Goal: Task Accomplishment & Management: Complete application form

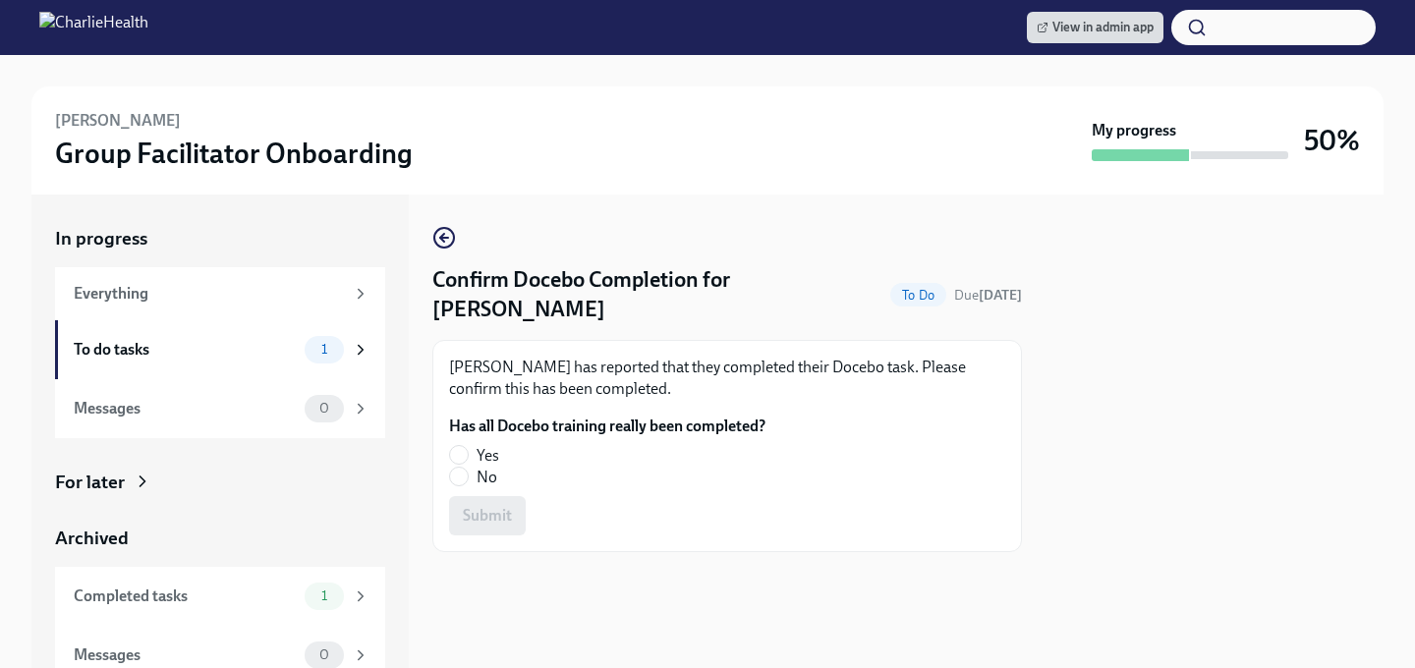
click at [489, 467] on span "No" at bounding box center [486, 478] width 21 height 22
click at [468, 468] on input "No" at bounding box center [459, 477] width 18 height 18
radio input "true"
click at [489, 506] on span "Submit" at bounding box center [487, 516] width 49 height 20
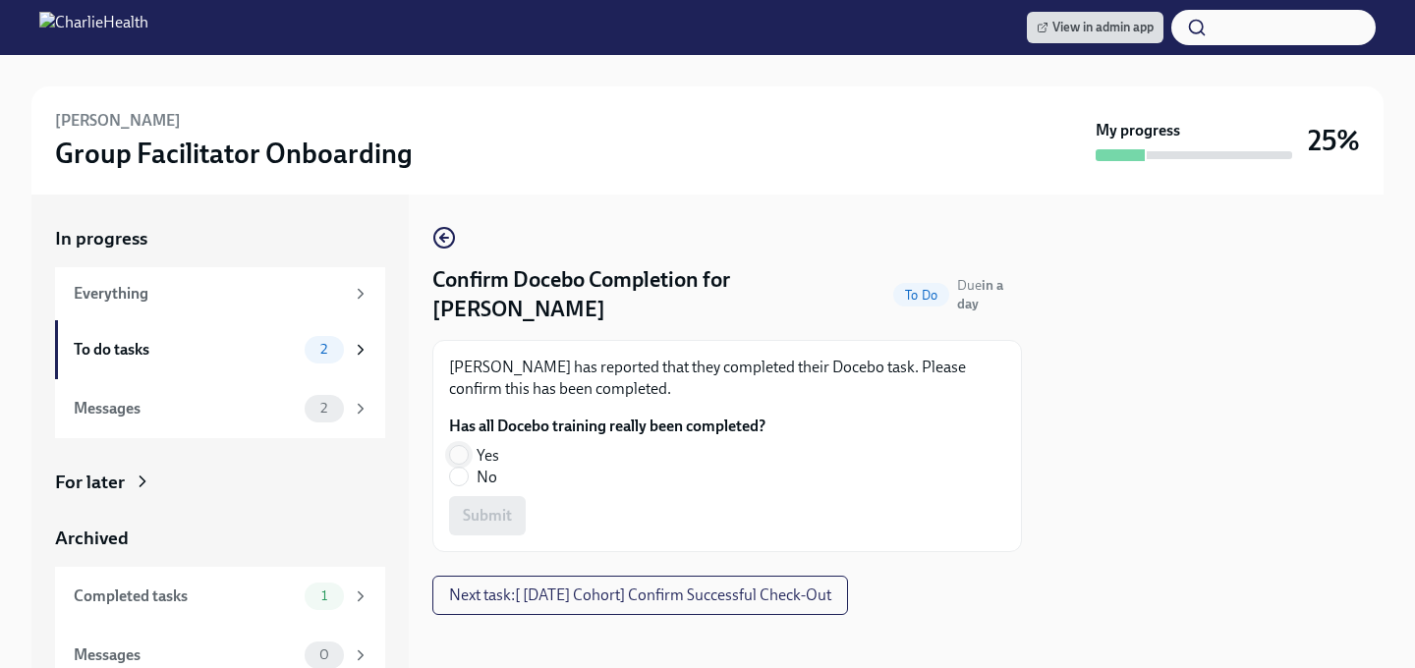
click at [455, 446] on input "Yes" at bounding box center [459, 455] width 18 height 18
radio input "true"
click at [463, 506] on span "Submit" at bounding box center [487, 516] width 49 height 20
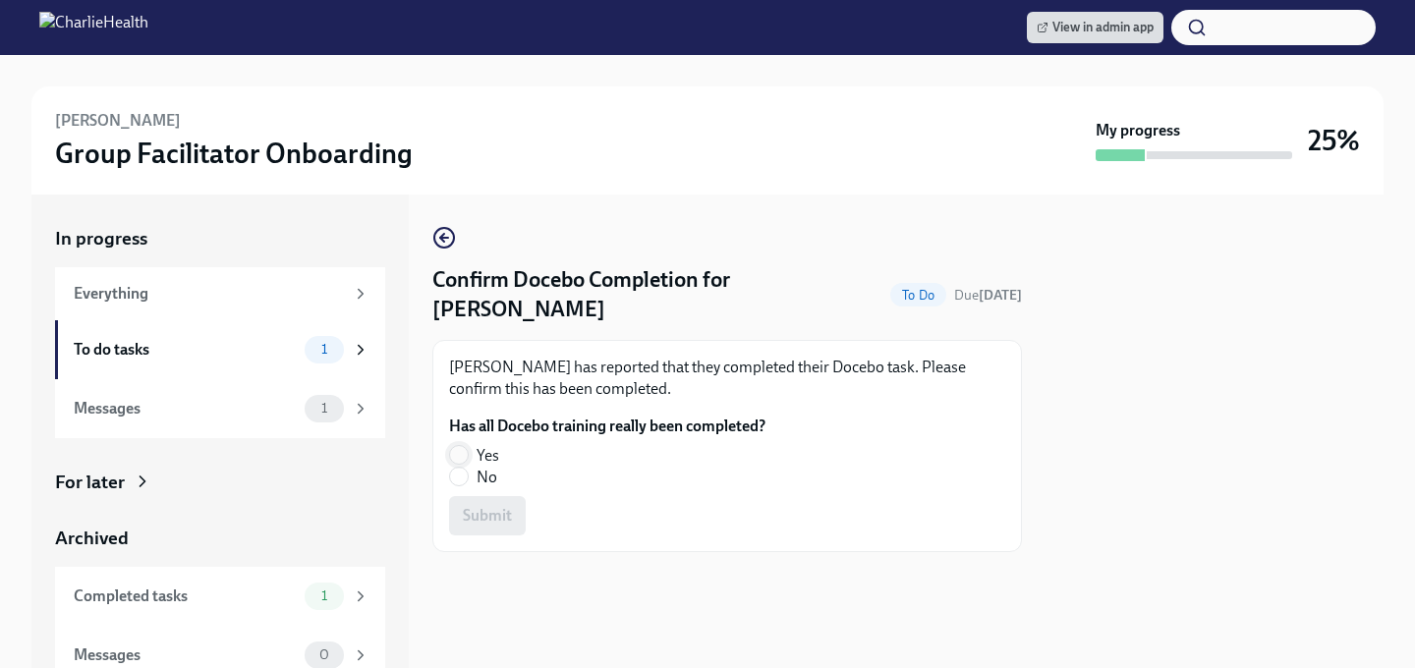
click at [455, 457] on input "Yes" at bounding box center [459, 455] width 18 height 18
radio input "true"
click at [476, 508] on span "Submit" at bounding box center [487, 516] width 49 height 20
click at [459, 446] on input "Yes" at bounding box center [459, 455] width 18 height 18
radio input "true"
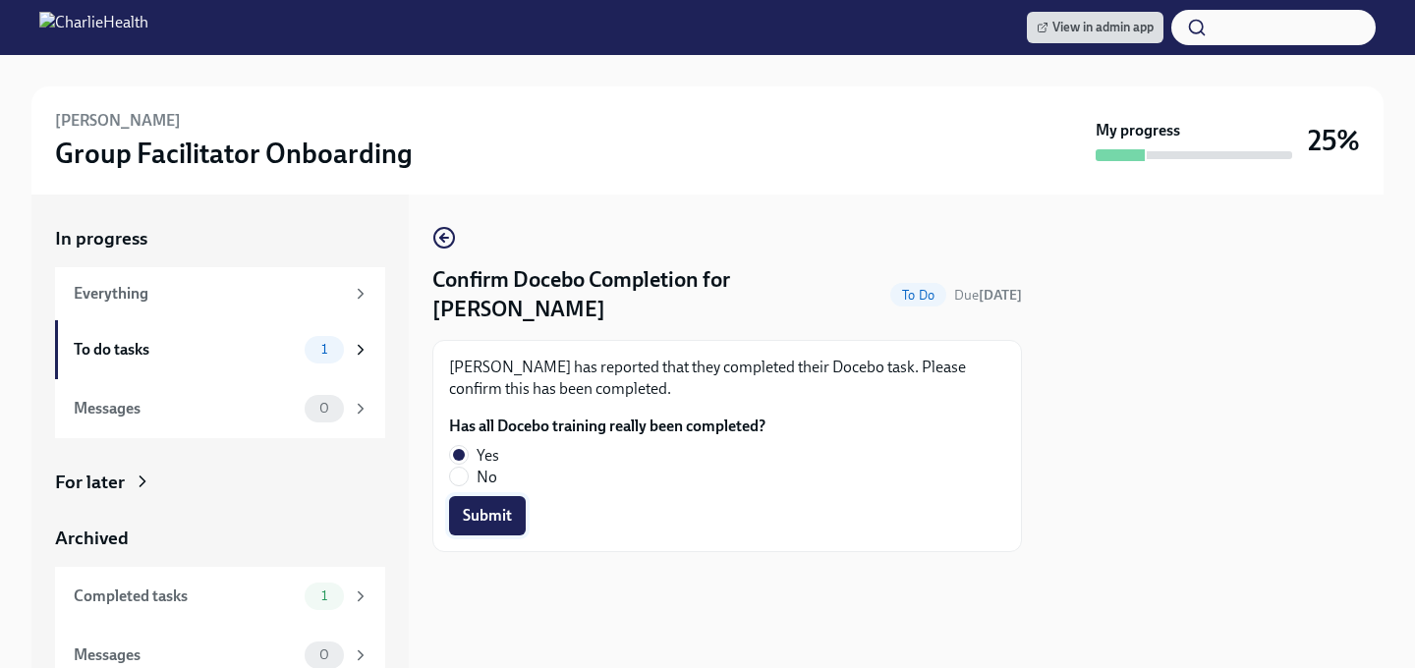
click at [461, 496] on button "Submit" at bounding box center [487, 515] width 77 height 39
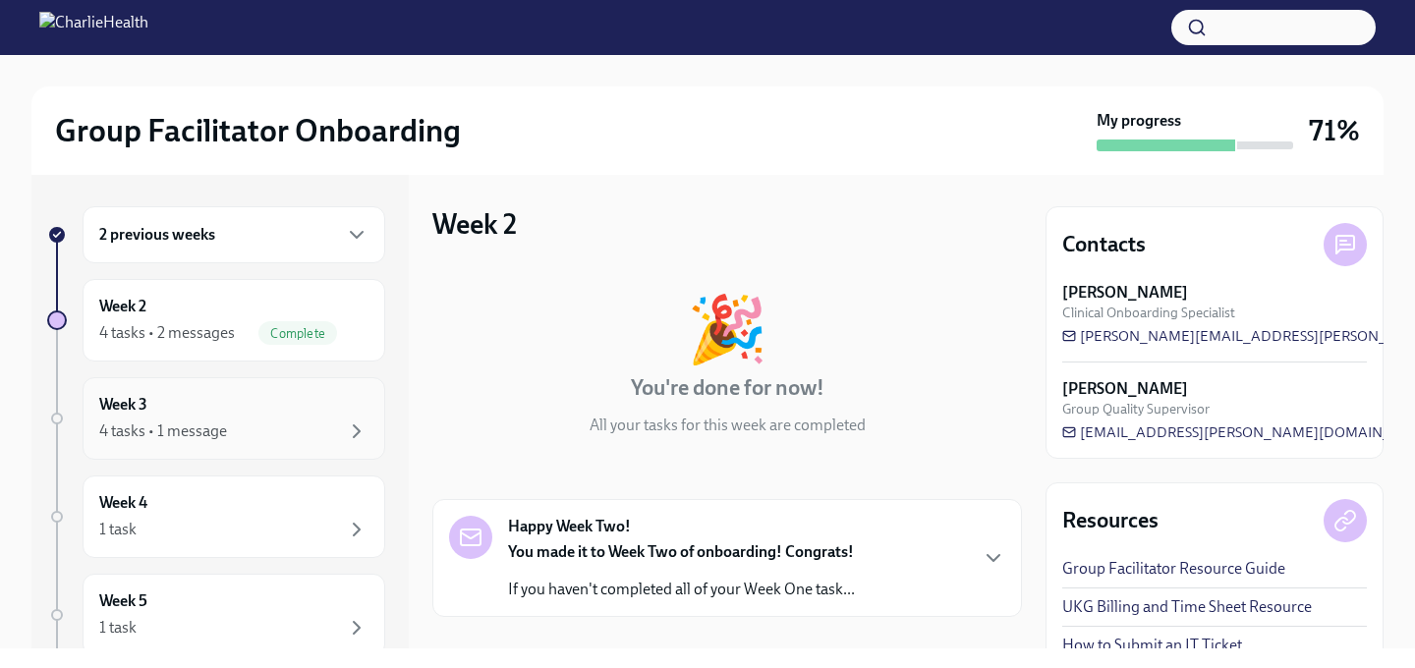
click at [179, 425] on div "4 tasks • 1 message" at bounding box center [163, 431] width 128 height 22
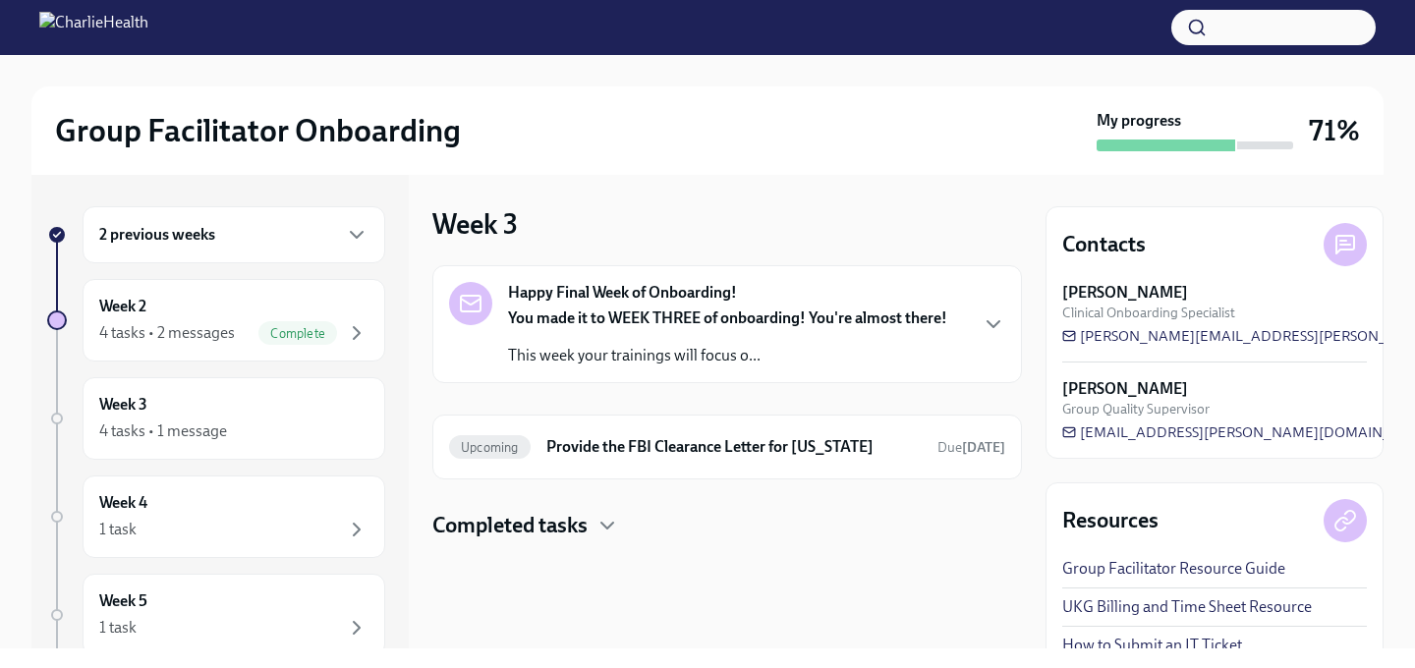
click at [518, 528] on h4 "Completed tasks" at bounding box center [509, 525] width 155 height 29
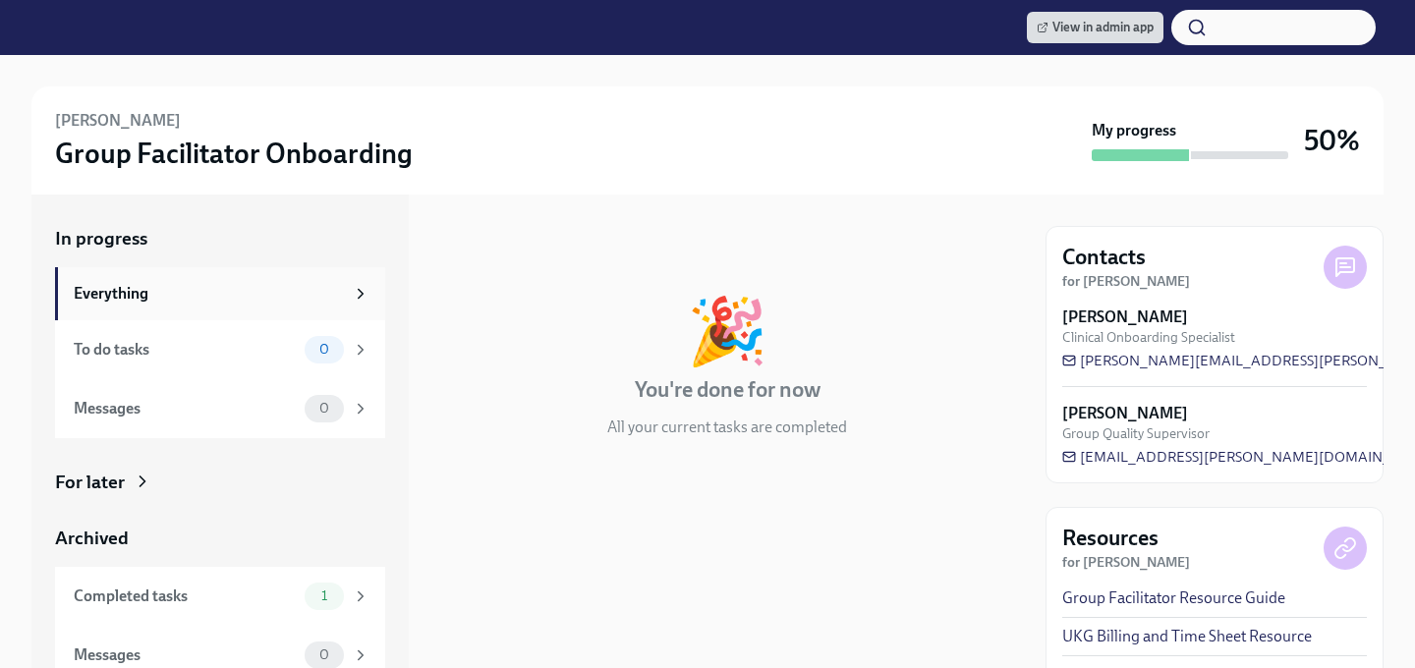
scroll to position [17, 0]
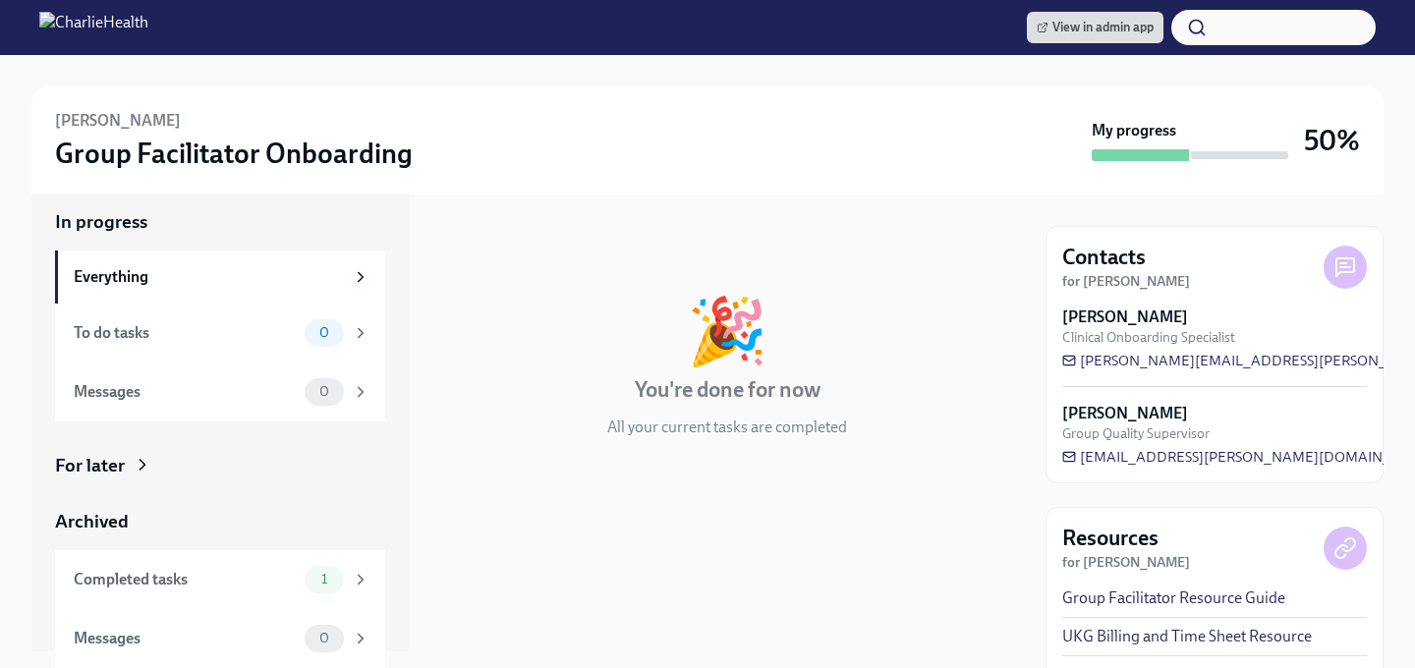
click at [112, 463] on div "For later" at bounding box center [90, 466] width 70 height 26
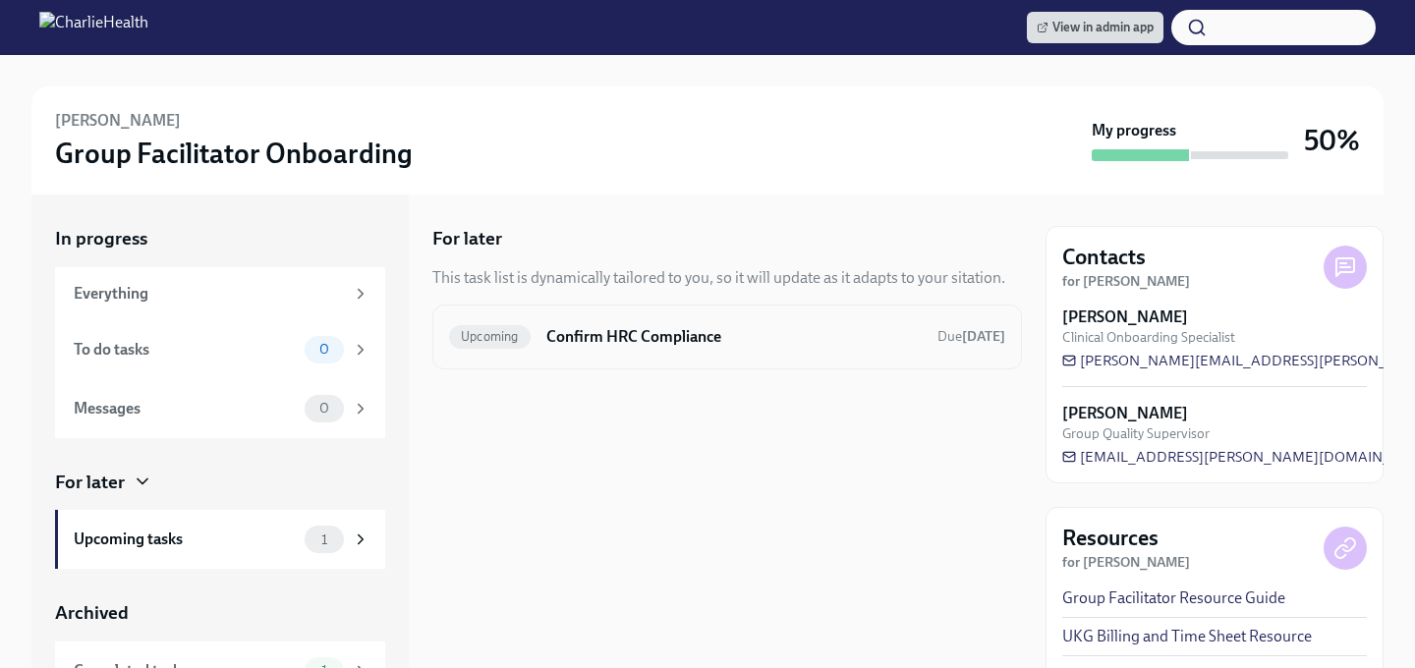
click at [670, 343] on h6 "Confirm HRC Compliance" at bounding box center [733, 337] width 375 height 22
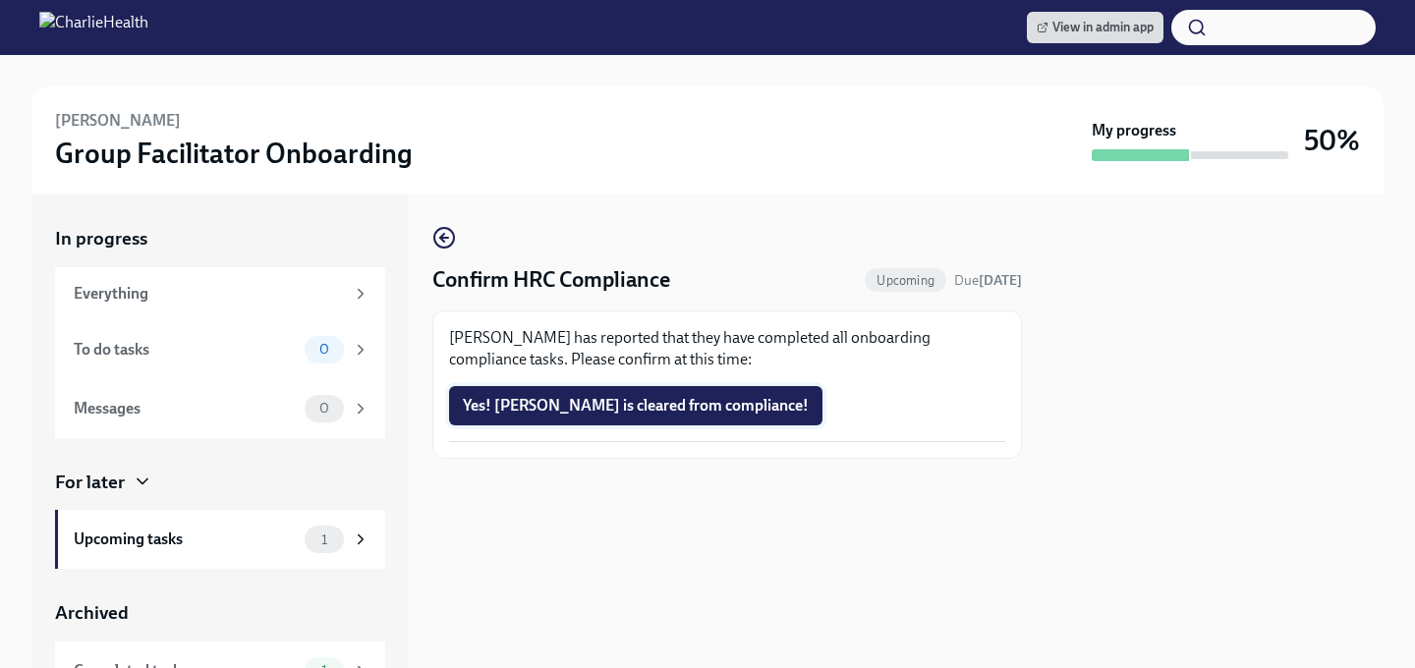
click at [639, 392] on button "Yes! Courtney is cleared from compliance!" at bounding box center [635, 405] width 373 height 39
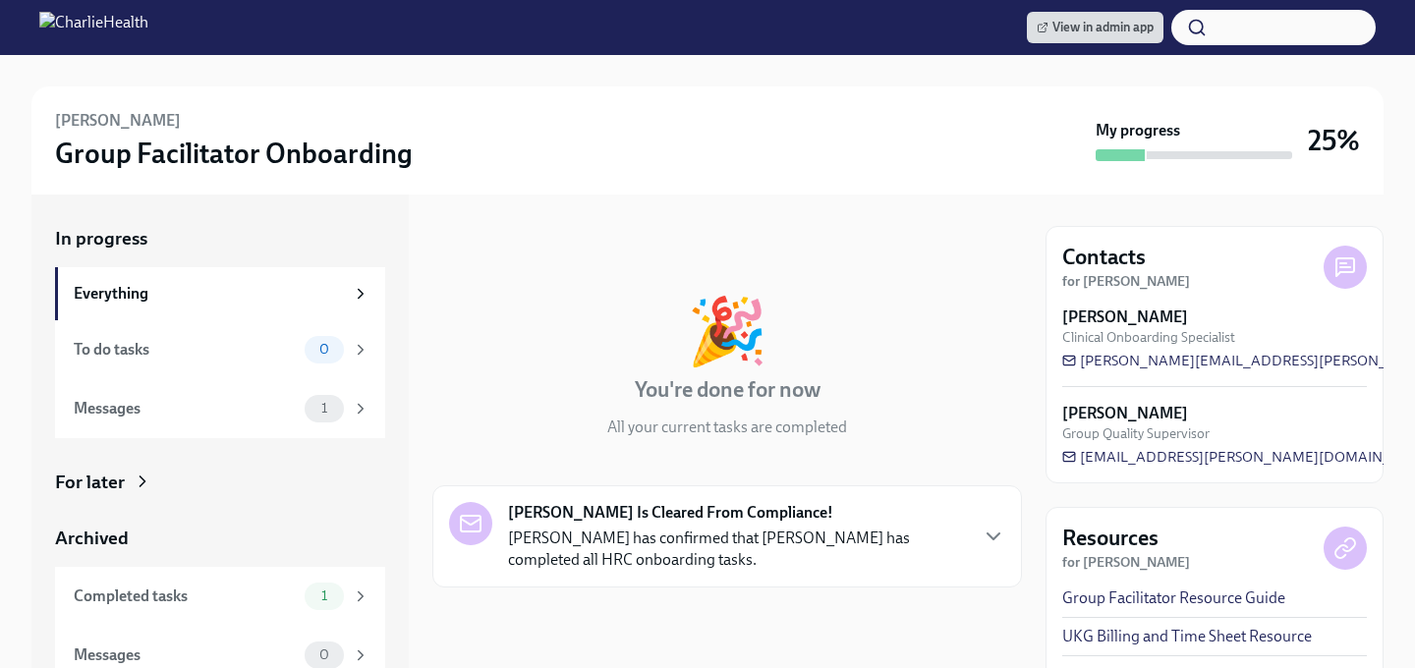
click at [133, 476] on icon at bounding box center [143, 482] width 20 height 20
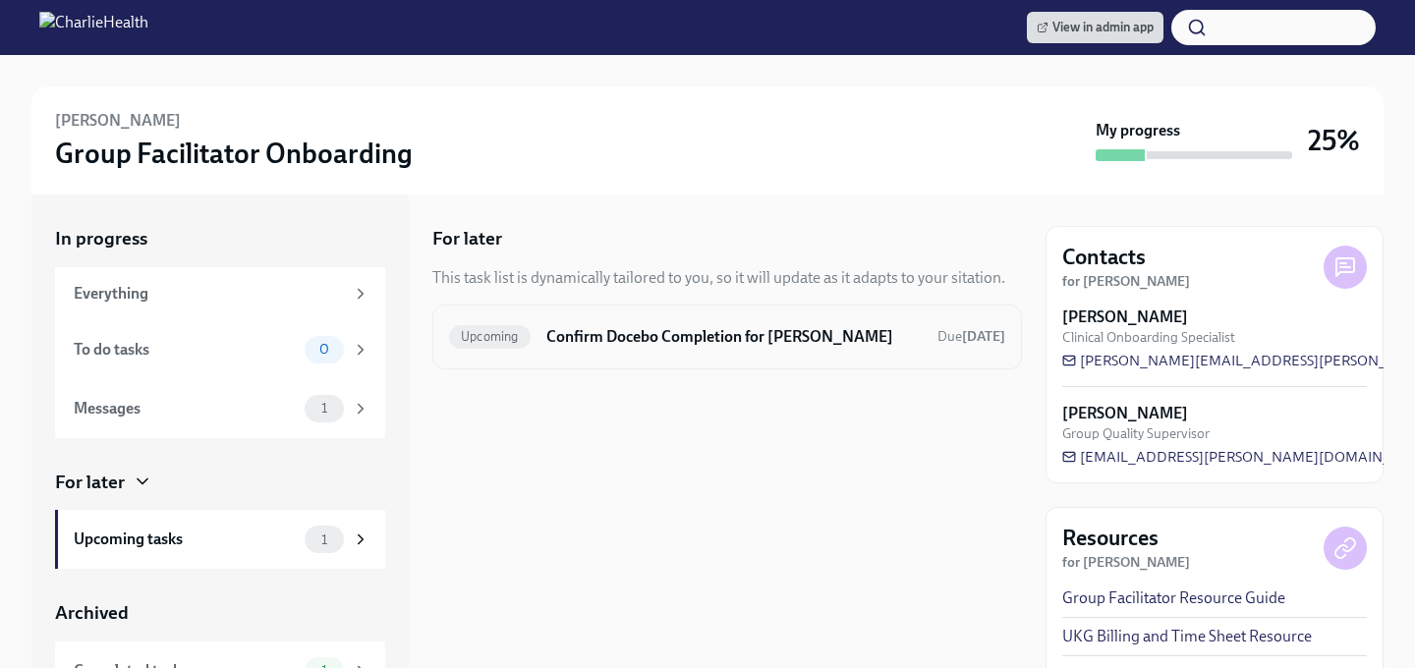
click at [797, 314] on div "Upcoming Confirm Docebo Completion for Courtney Nishnick Due in 8 days" at bounding box center [726, 337] width 589 height 65
click at [784, 333] on h6 "Confirm Docebo Completion for Courtney Nishnick" at bounding box center [733, 337] width 375 height 22
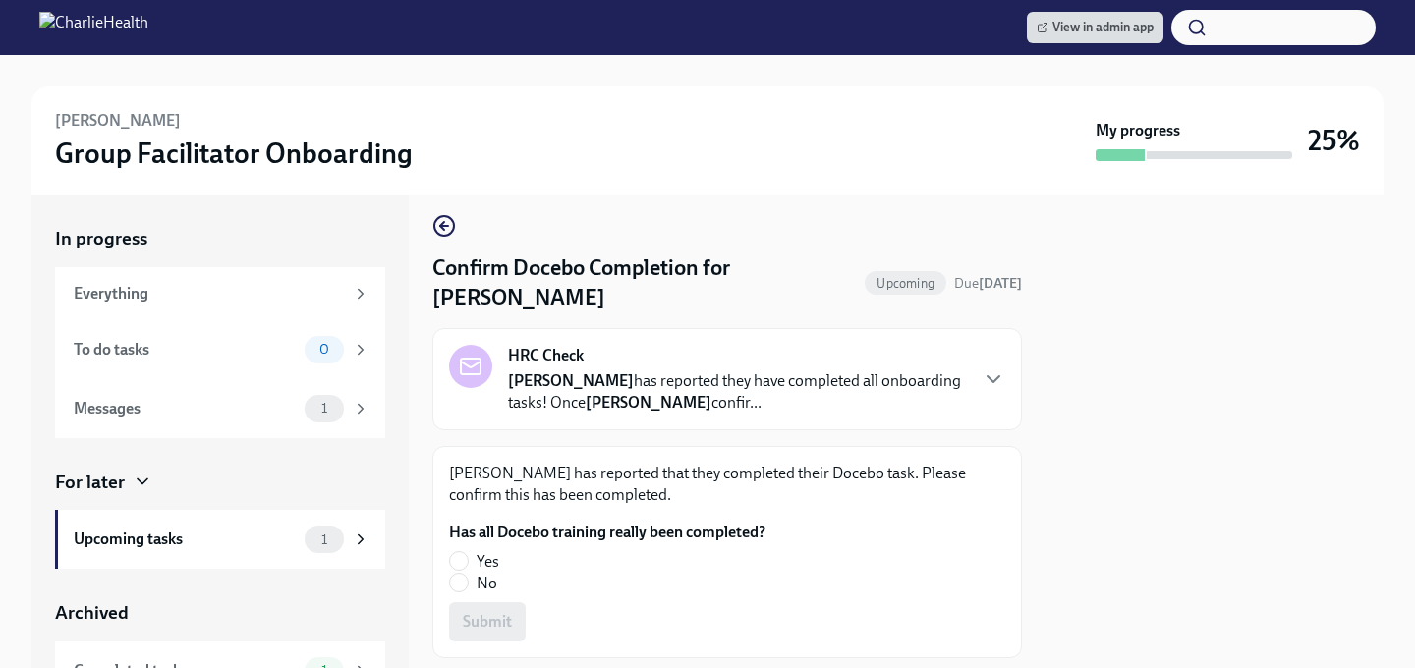
scroll to position [65, 0]
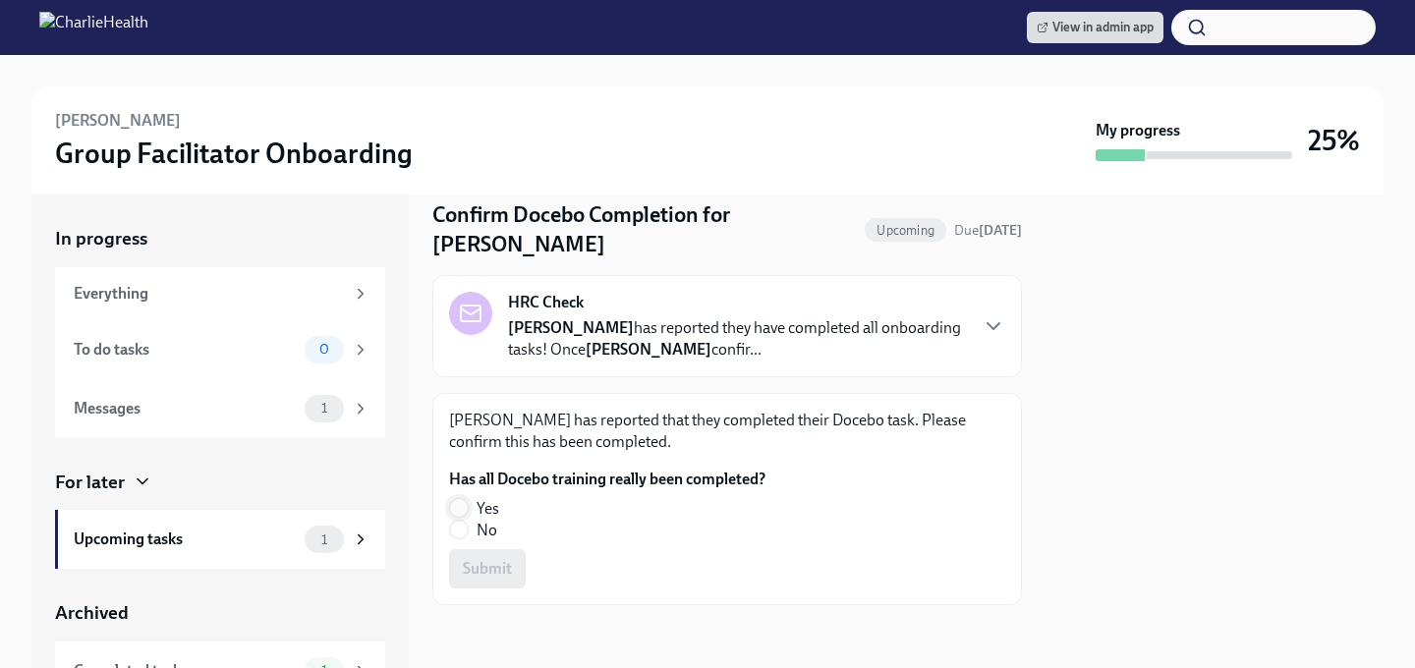
click at [454, 506] on input "Yes" at bounding box center [459, 508] width 18 height 18
radio input "true"
click at [513, 564] on button "Submit" at bounding box center [487, 568] width 77 height 39
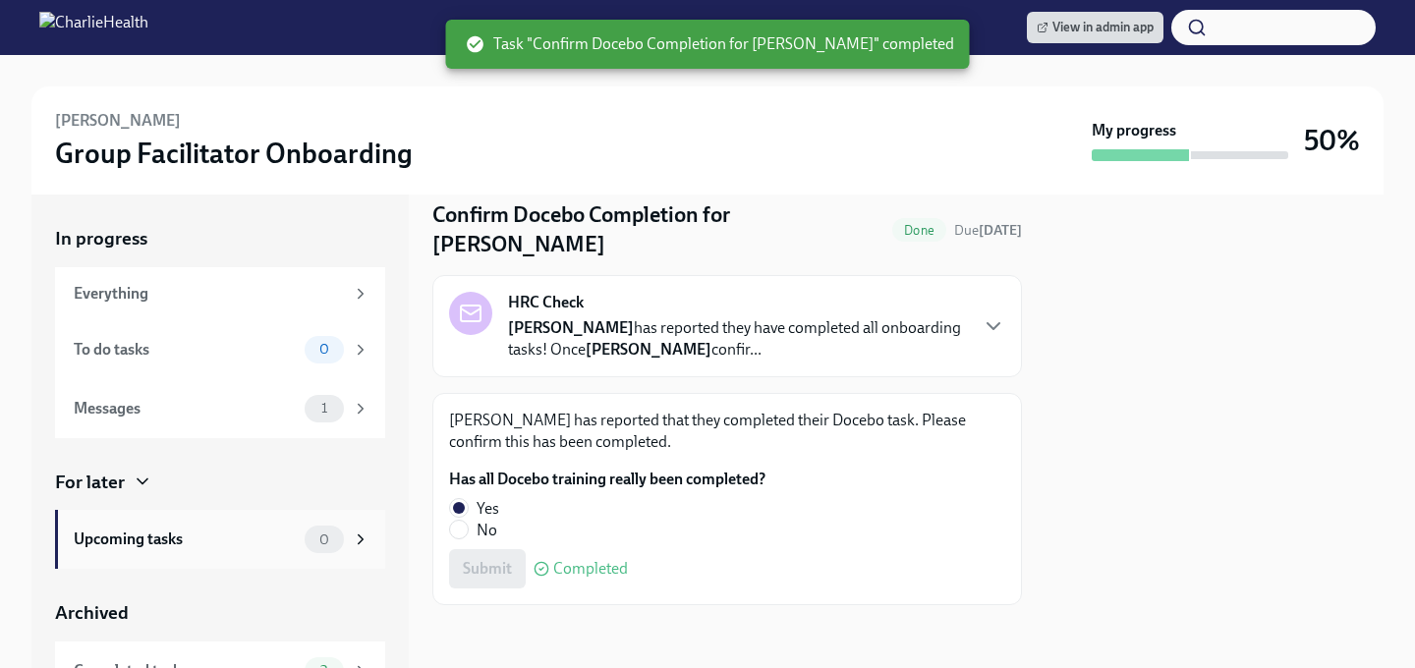
click at [215, 555] on div "Upcoming tasks 0" at bounding box center [220, 539] width 330 height 59
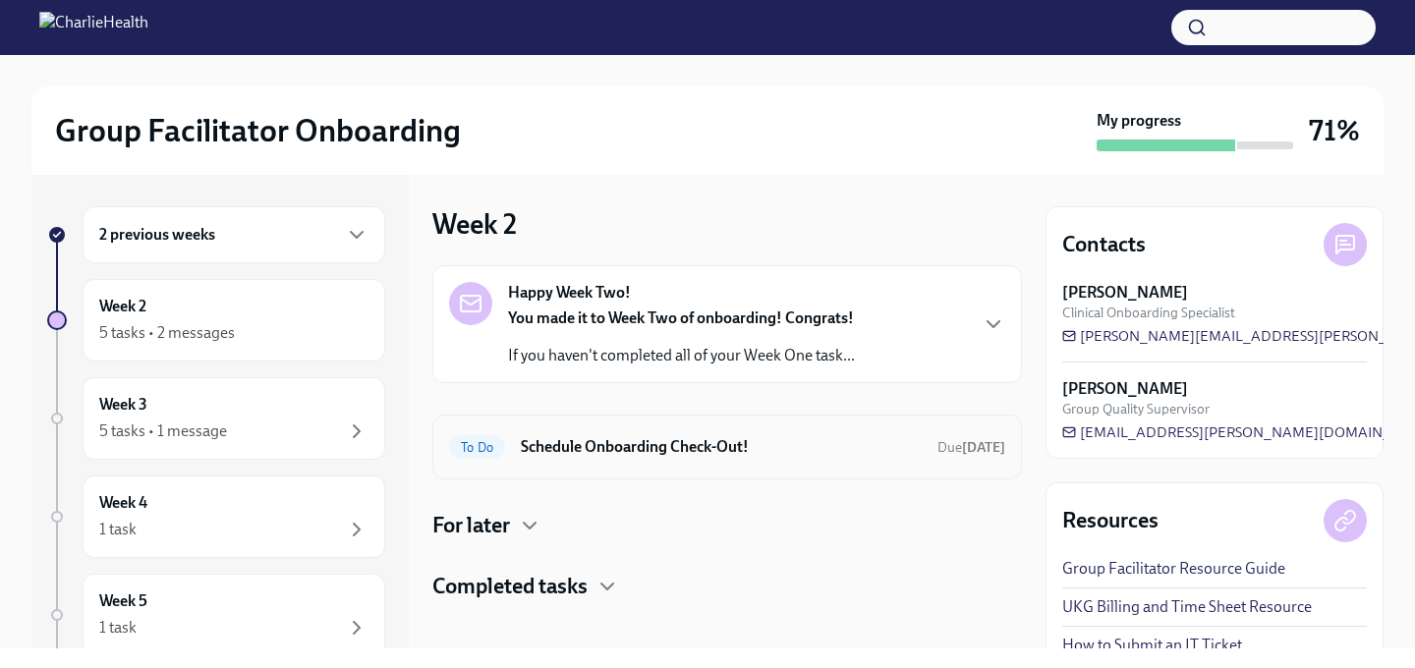
click at [798, 476] on div "To Do Schedule Onboarding Check-Out! Due [DATE]" at bounding box center [726, 447] width 589 height 65
click at [776, 458] on div "To Do Schedule Onboarding Check-Out! Due [DATE]" at bounding box center [727, 446] width 556 height 31
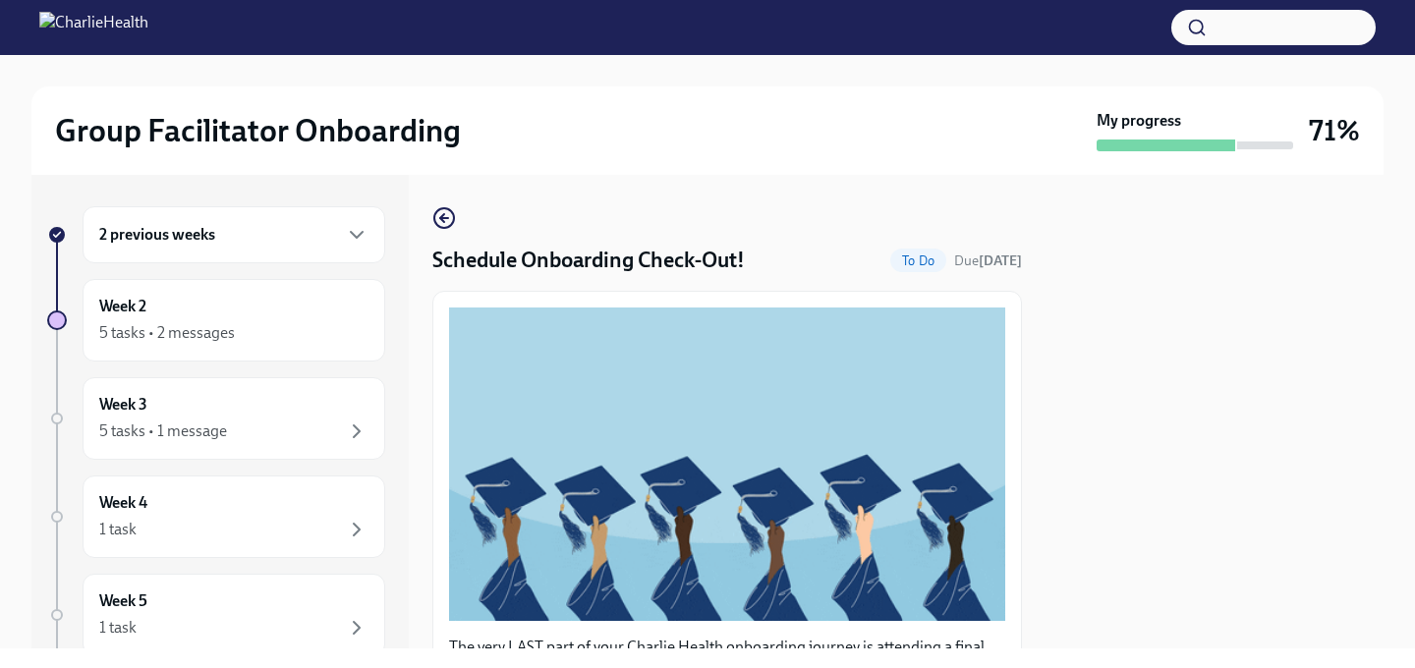
scroll to position [505, 0]
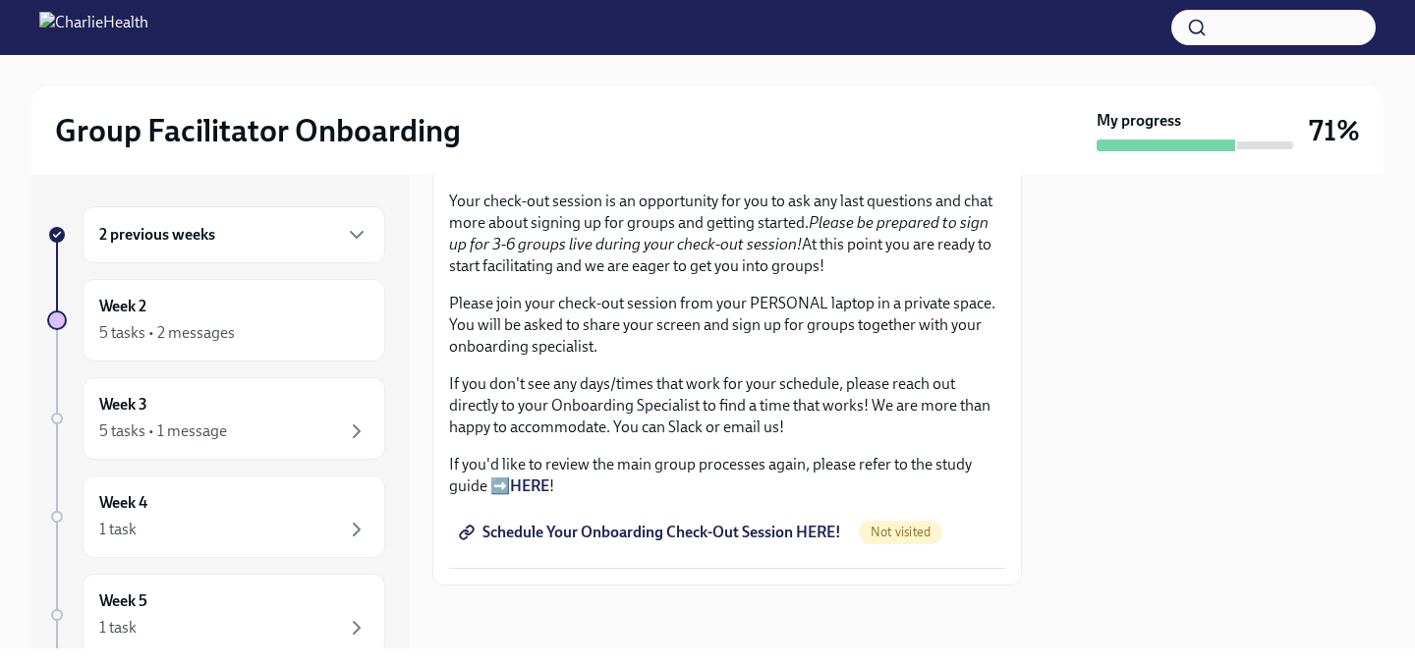
click at [709, 522] on link "Schedule Your Onboarding Check-Out Session HERE!" at bounding box center [652, 532] width 406 height 39
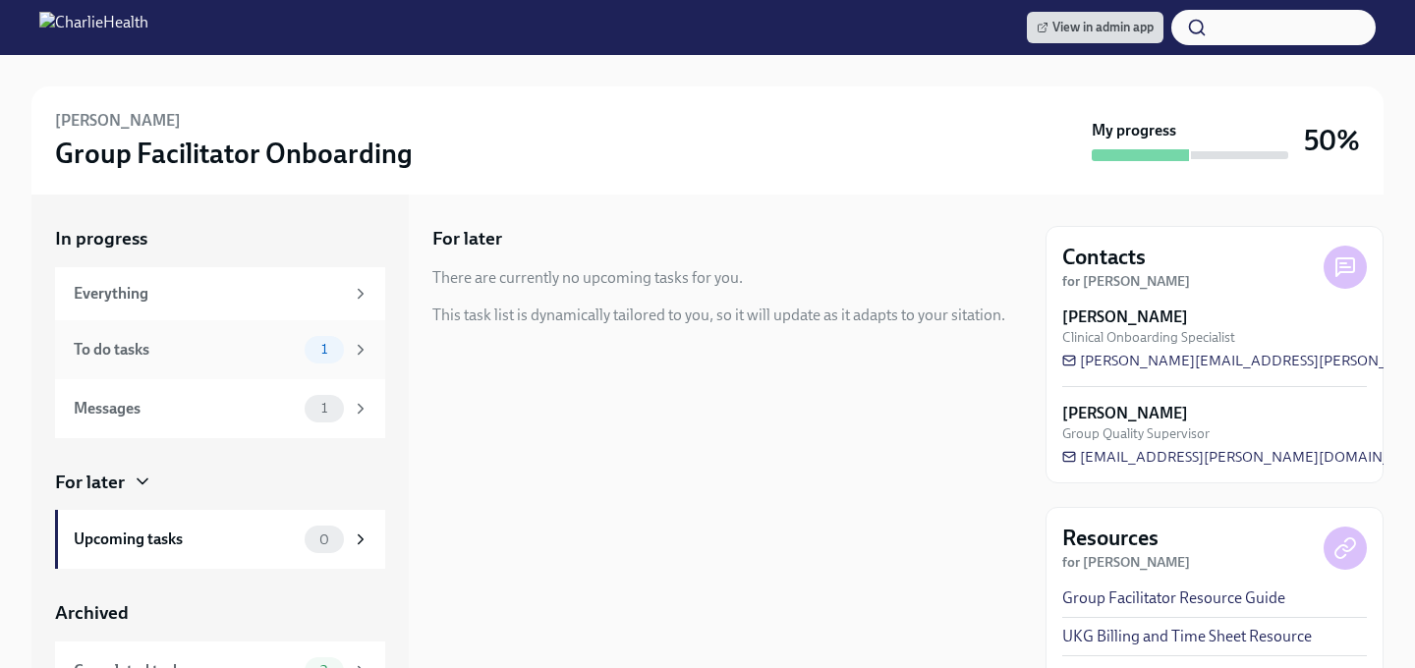
click at [171, 343] on div "To do tasks" at bounding box center [185, 350] width 223 height 22
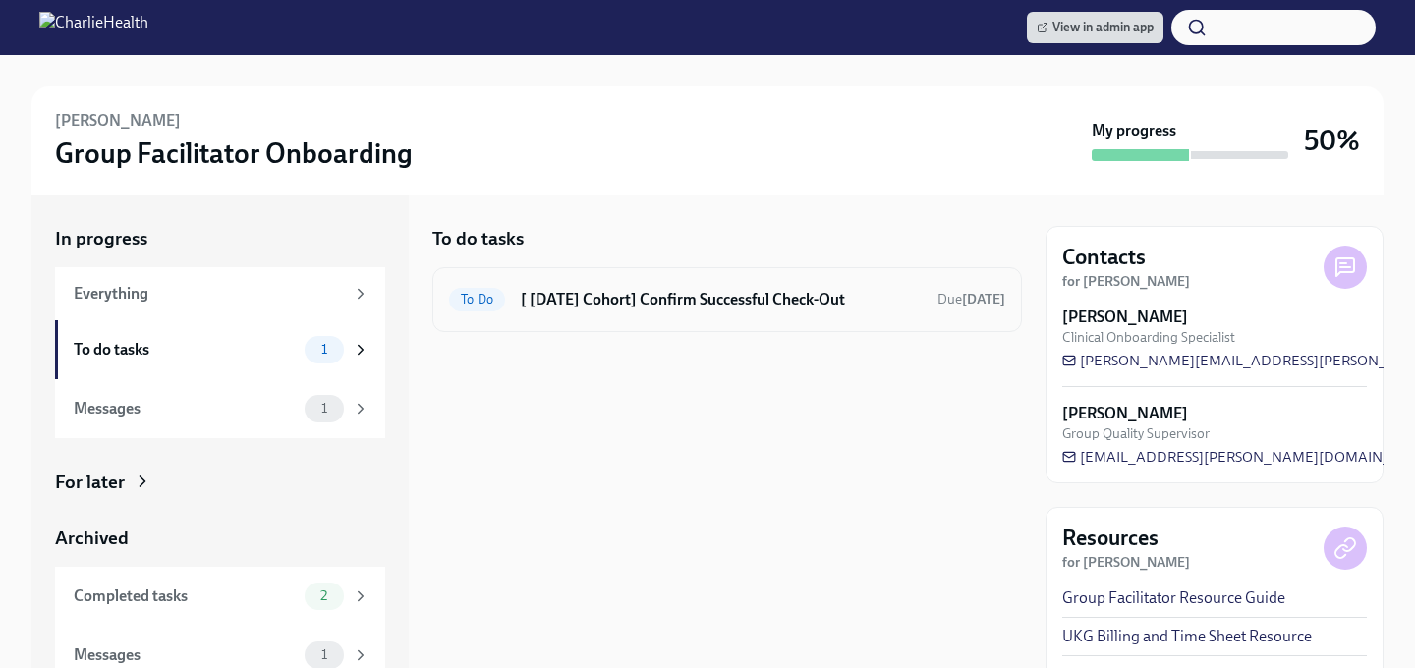
click at [666, 303] on h6 "[ Aug 18th Cohort] Confirm Successful Check-Out" at bounding box center [721, 300] width 401 height 22
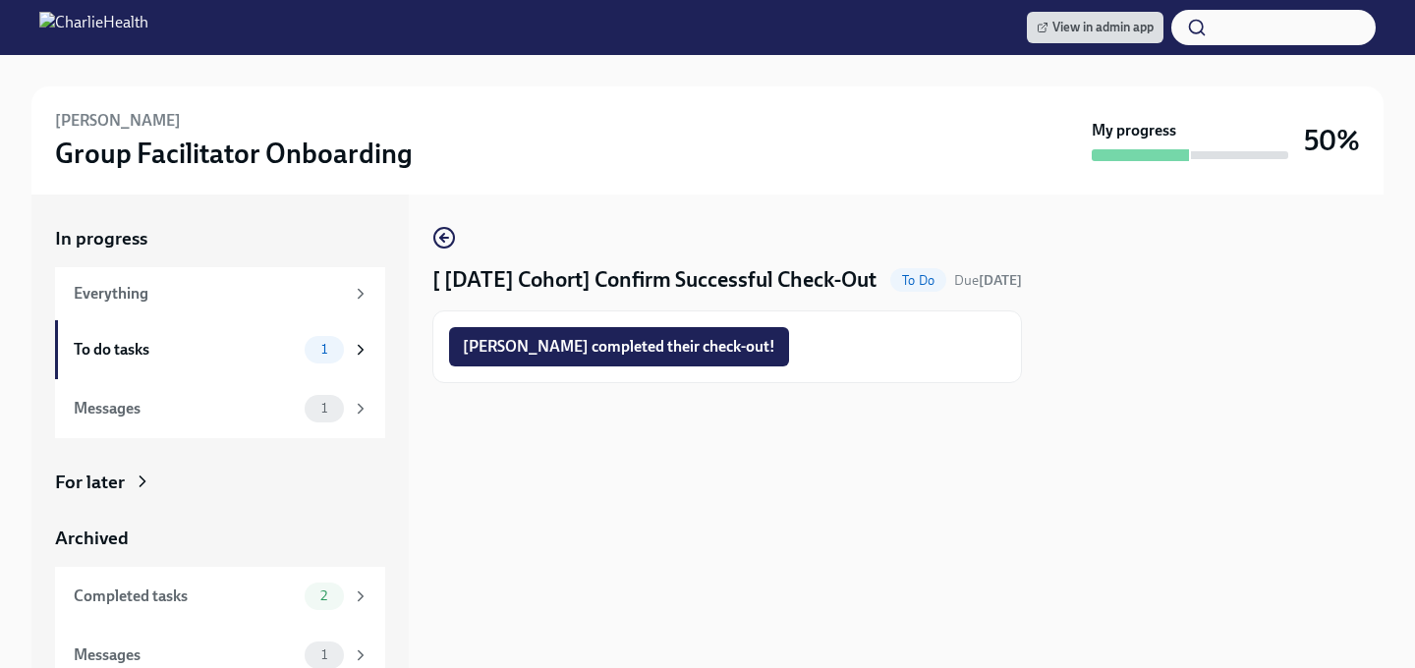
click at [634, 383] on div "Courtney completed their check-out!" at bounding box center [726, 346] width 589 height 73
click at [634, 357] on span "Courtney completed their check-out!" at bounding box center [619, 347] width 312 height 20
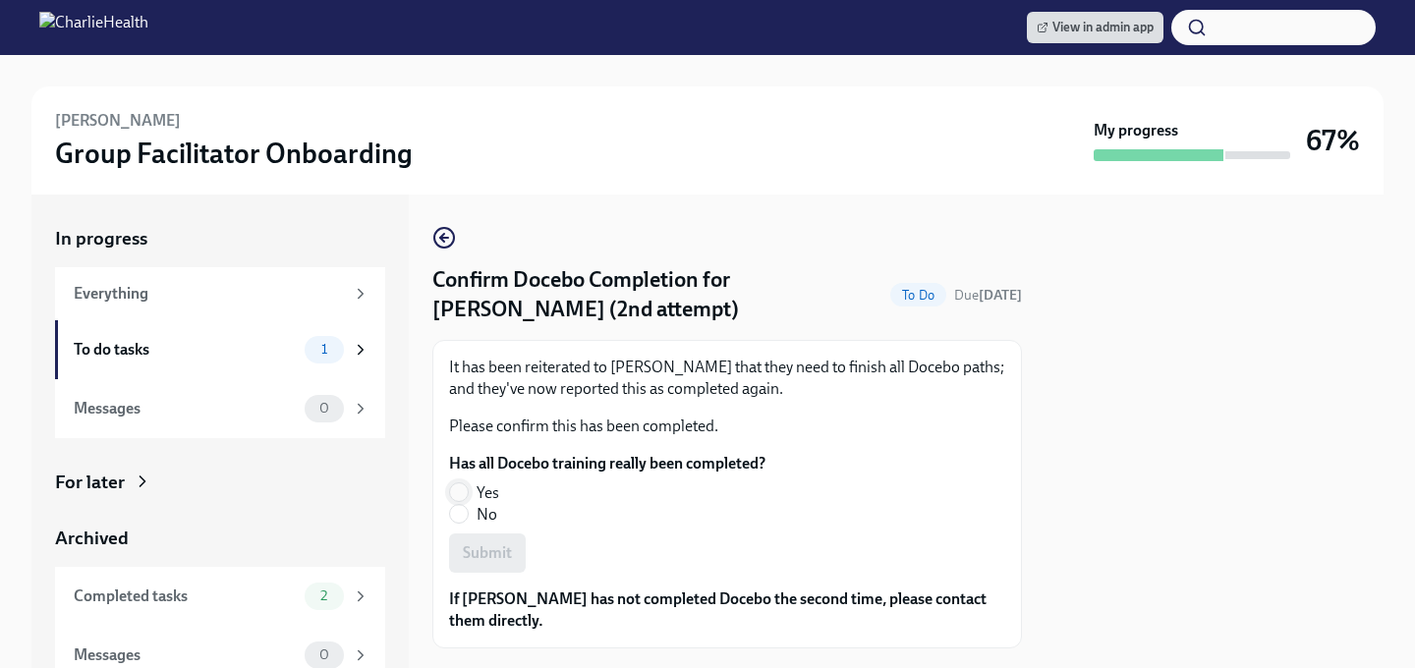
click at [464, 485] on input "Yes" at bounding box center [459, 492] width 18 height 18
radio input "true"
click at [481, 547] on span "Submit" at bounding box center [487, 553] width 49 height 20
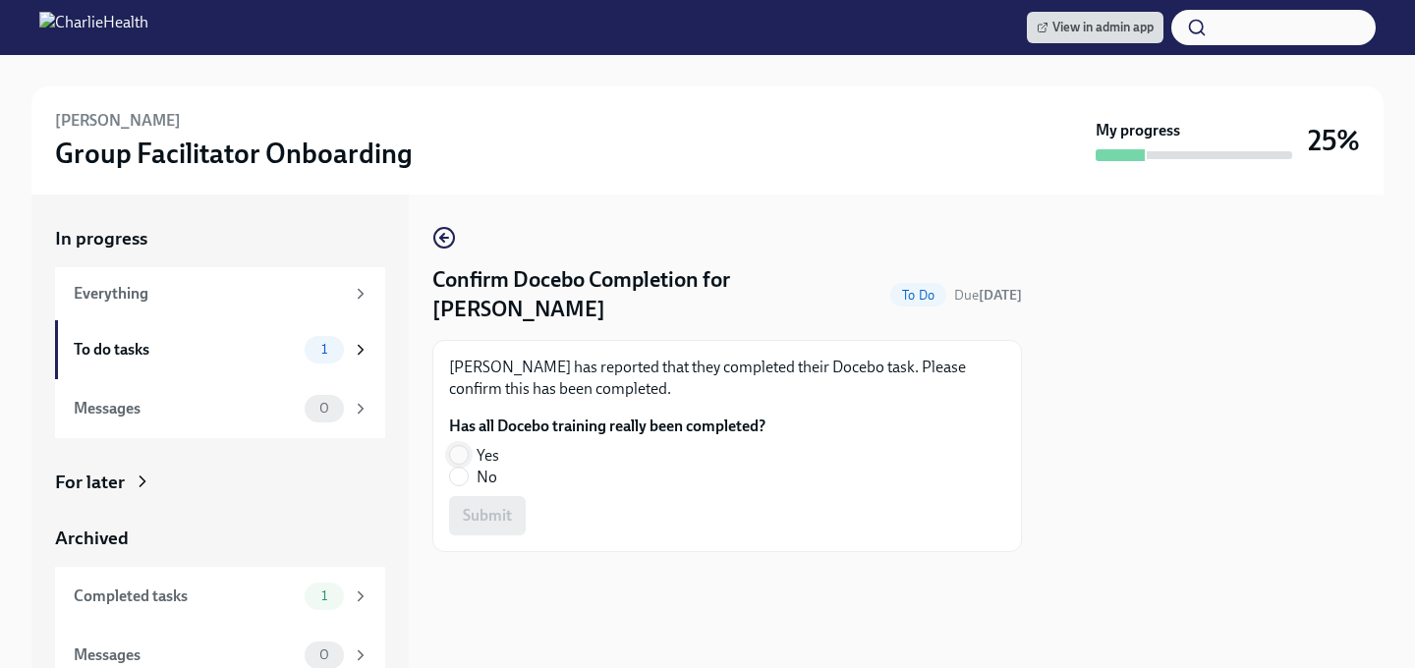
click at [460, 458] on input "Yes" at bounding box center [459, 455] width 18 height 18
radio input "true"
click at [481, 519] on span "Submit" at bounding box center [487, 516] width 49 height 20
click at [456, 446] on input "Yes" at bounding box center [459, 455] width 18 height 18
radio input "true"
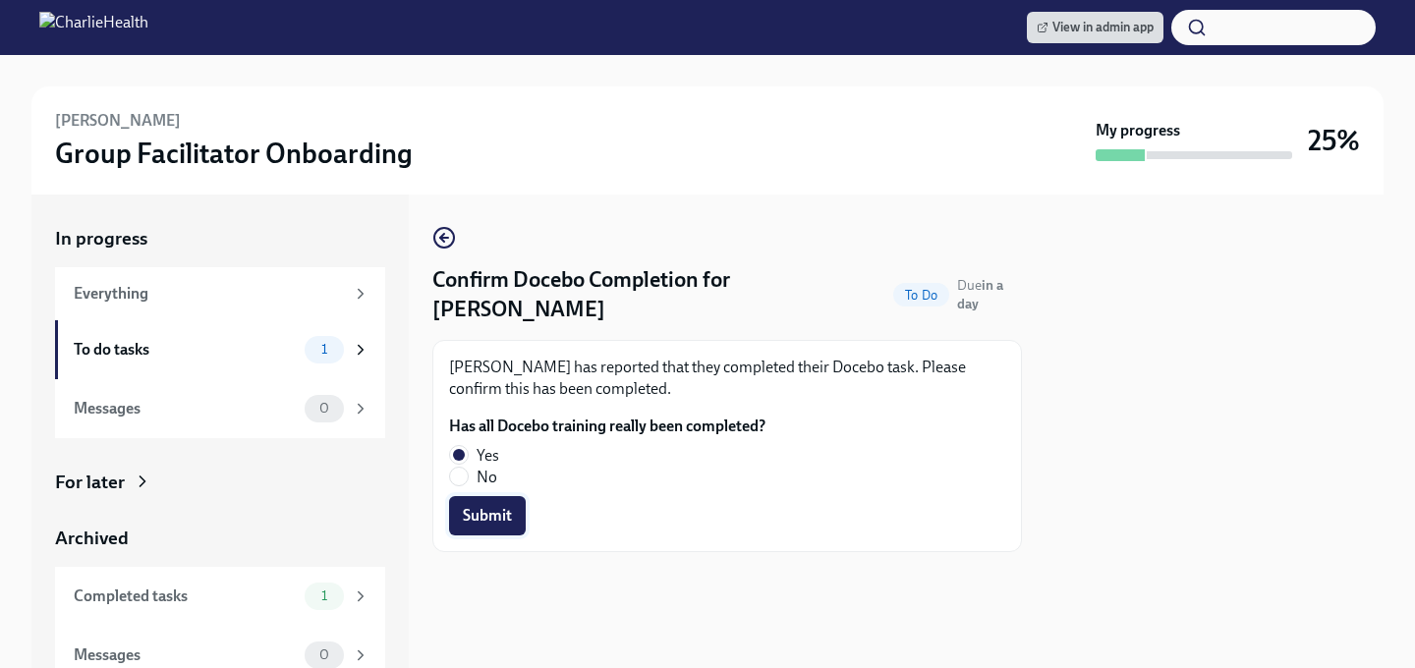
click at [459, 496] on button "Submit" at bounding box center [487, 515] width 77 height 39
click at [454, 457] on input "Yes" at bounding box center [459, 455] width 18 height 18
radio input "true"
click at [474, 509] on span "Submit" at bounding box center [487, 516] width 49 height 20
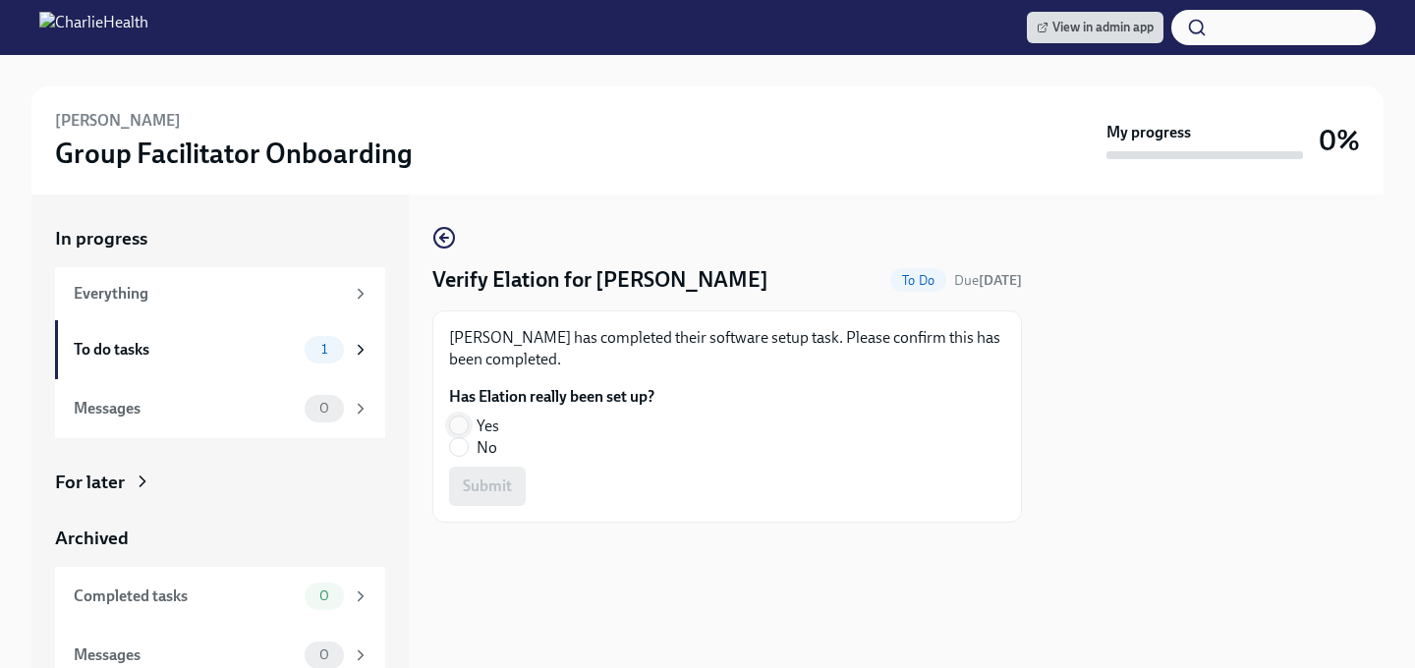
click at [460, 421] on input "Yes" at bounding box center [459, 426] width 18 height 18
radio input "true"
click at [474, 487] on span "Submit" at bounding box center [487, 486] width 49 height 20
click at [465, 424] on input "Yes" at bounding box center [459, 426] width 18 height 18
radio input "true"
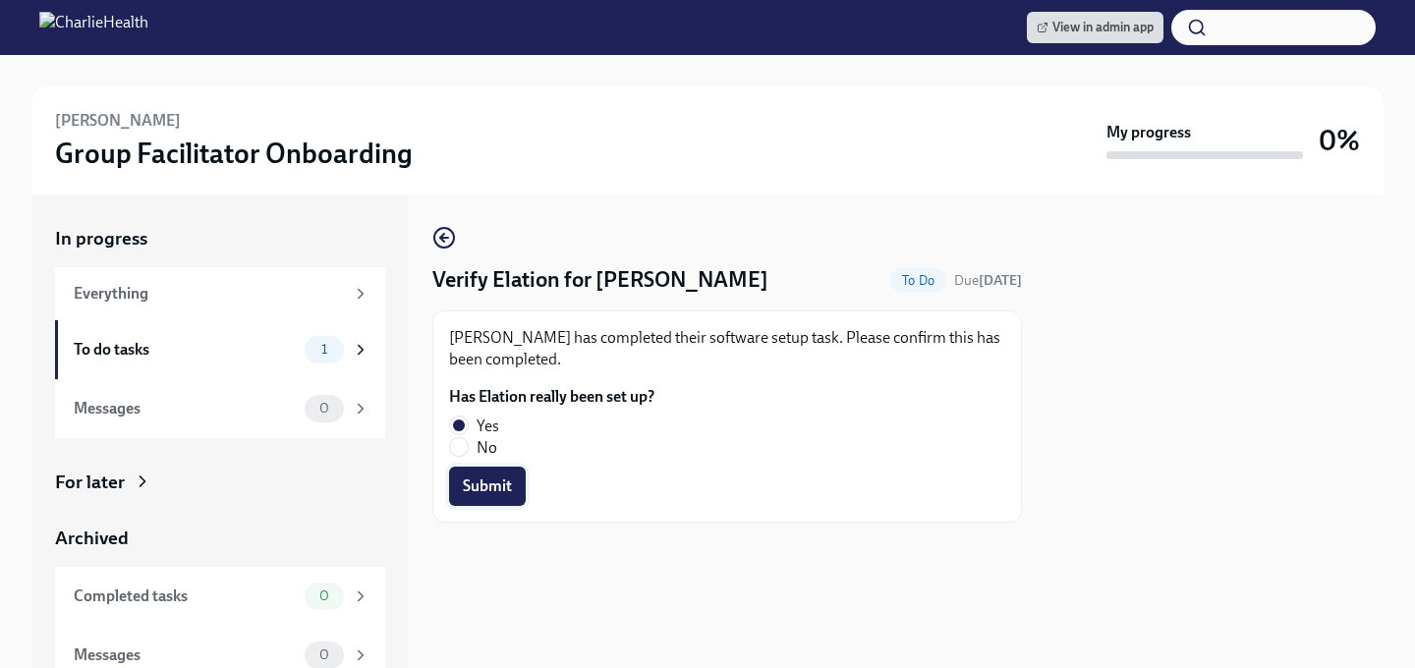
click at [475, 474] on button "Submit" at bounding box center [487, 486] width 77 height 39
click at [470, 431] on label "Yes" at bounding box center [544, 427] width 190 height 22
click at [468, 431] on input "Yes" at bounding box center [459, 426] width 18 height 18
radio input "true"
click at [476, 477] on span "Submit" at bounding box center [487, 486] width 49 height 20
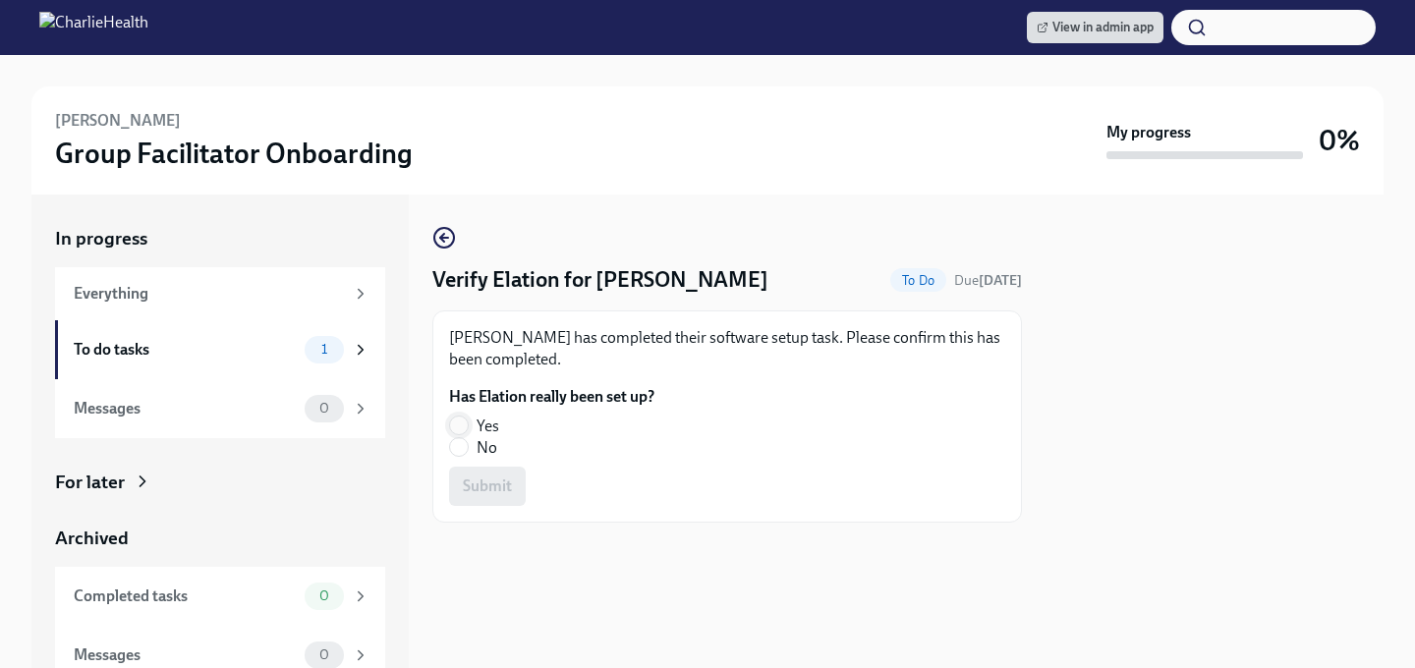
click at [458, 418] on input "Yes" at bounding box center [459, 426] width 18 height 18
radio input "true"
click at [466, 494] on span "Submit" at bounding box center [487, 486] width 49 height 20
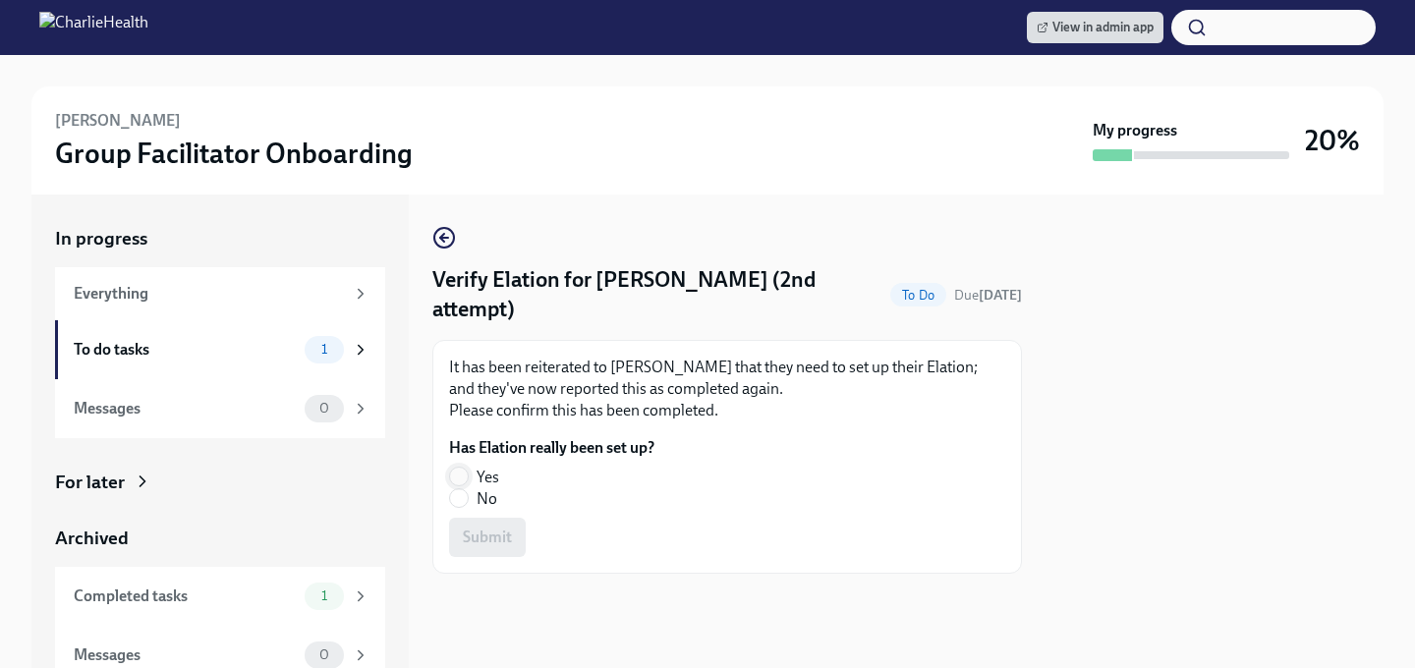
click at [465, 476] on input "Yes" at bounding box center [459, 477] width 18 height 18
radio input "true"
click at [468, 533] on span "Submit" at bounding box center [487, 538] width 49 height 20
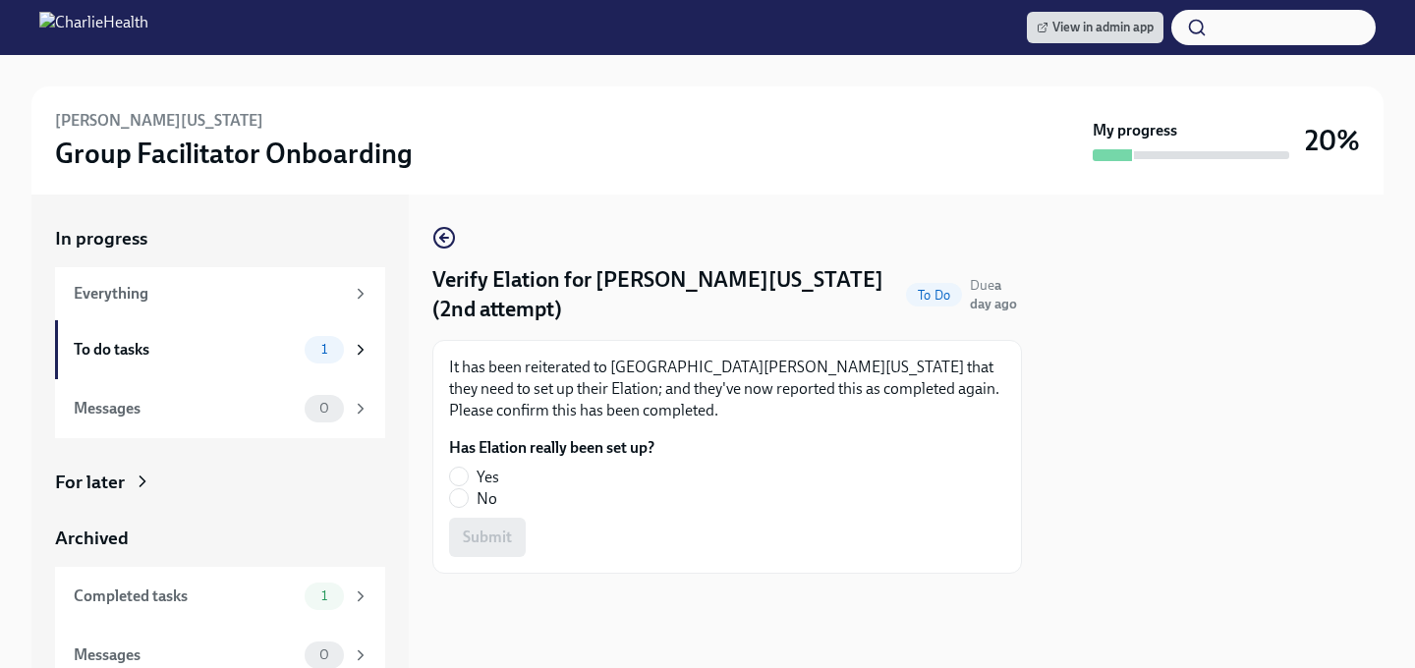
click at [478, 473] on span "Yes" at bounding box center [487, 478] width 23 height 22
click at [468, 473] on input "Yes" at bounding box center [459, 477] width 18 height 18
radio input "true"
click at [489, 526] on button "Submit" at bounding box center [487, 537] width 77 height 39
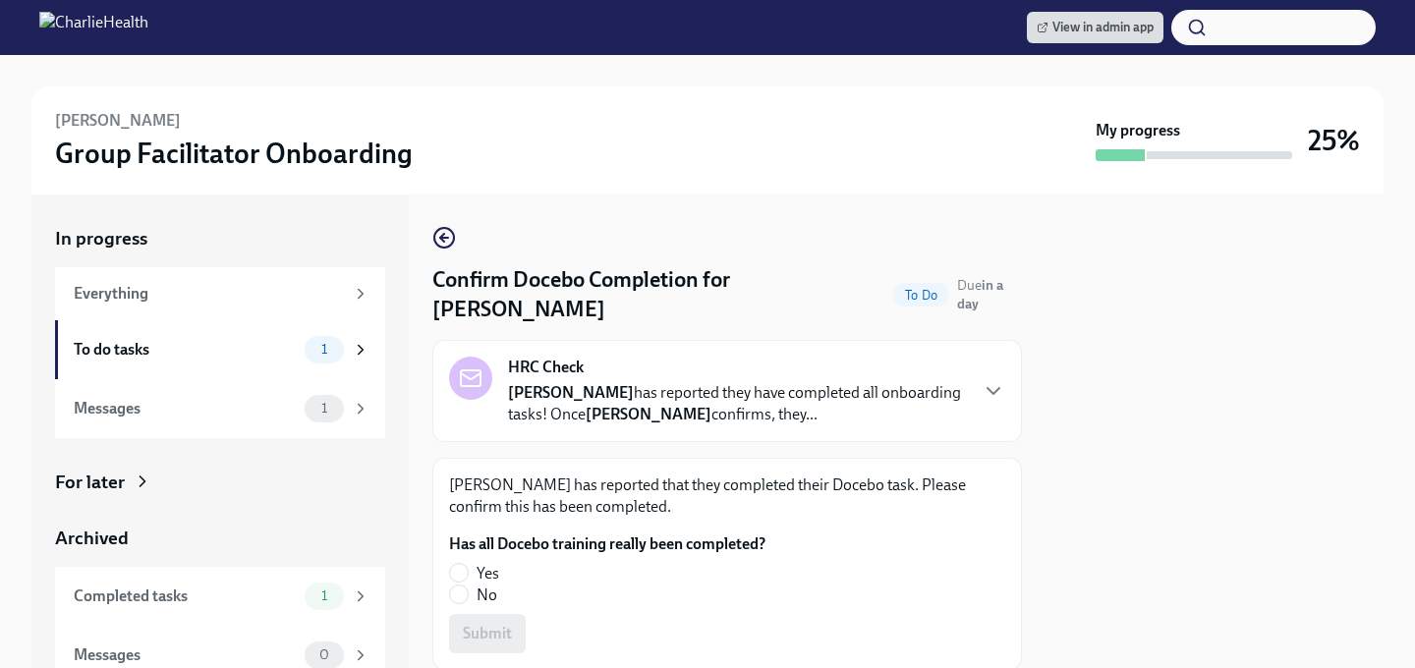
click at [471, 563] on label "Yes" at bounding box center [599, 574] width 301 height 22
click at [468, 564] on input "Yes" at bounding box center [459, 573] width 18 height 18
radio input "true"
click at [472, 624] on span "Submit" at bounding box center [487, 634] width 49 height 20
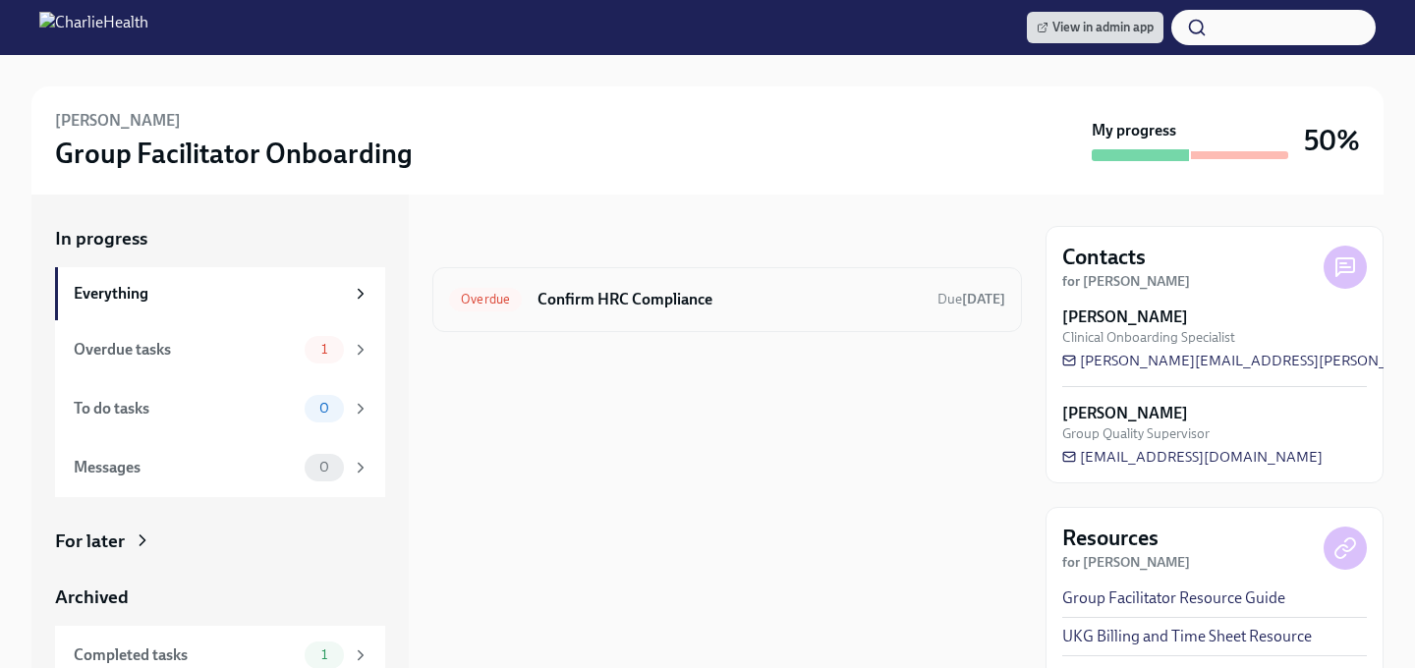
click at [719, 294] on h6 "Confirm HRC Compliance" at bounding box center [729, 300] width 384 height 22
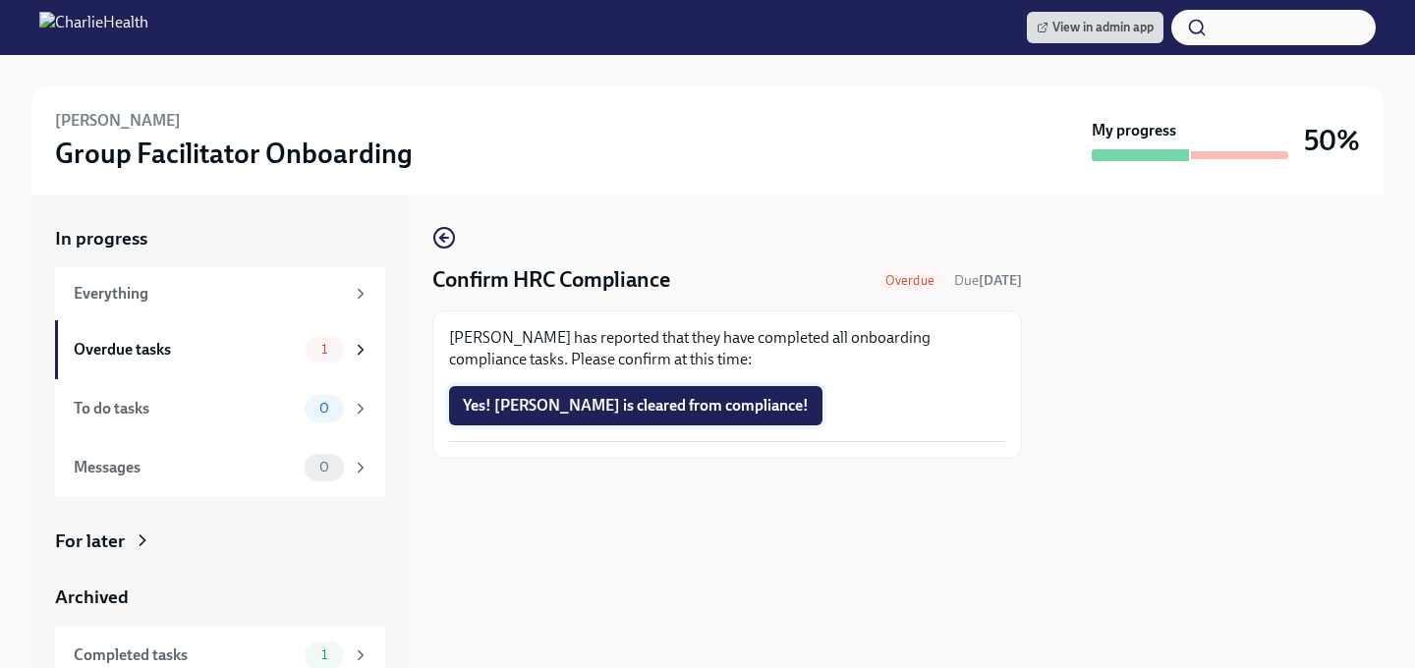
click at [682, 415] on span "Yes! [PERSON_NAME] is cleared from compliance!" at bounding box center [636, 406] width 346 height 20
